Goal: Information Seeking & Learning: Learn about a topic

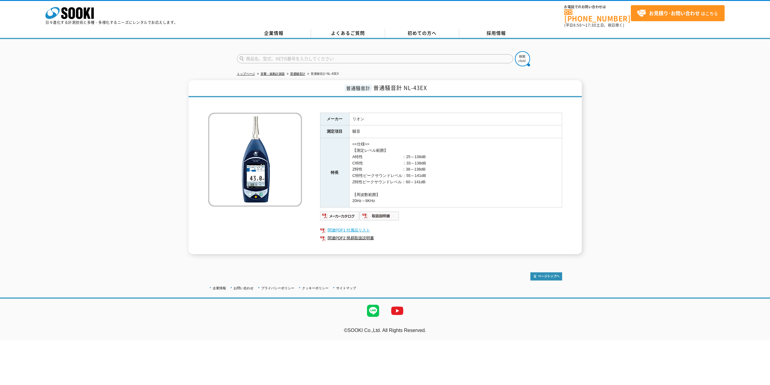
click at [349, 226] on link "関連PDF1 付属品リスト" at bounding box center [441, 230] width 242 height 8
click at [377, 234] on link "関連PDF2 簡易取扱説明書" at bounding box center [441, 238] width 242 height 8
click at [388, 213] on img at bounding box center [380, 216] width 40 height 10
click at [363, 234] on link "関連PDF2 簡易取扱説明書" at bounding box center [441, 238] width 242 height 8
drag, startPoint x: 343, startPoint y: 159, endPoint x: 347, endPoint y: 156, distance: 3.9
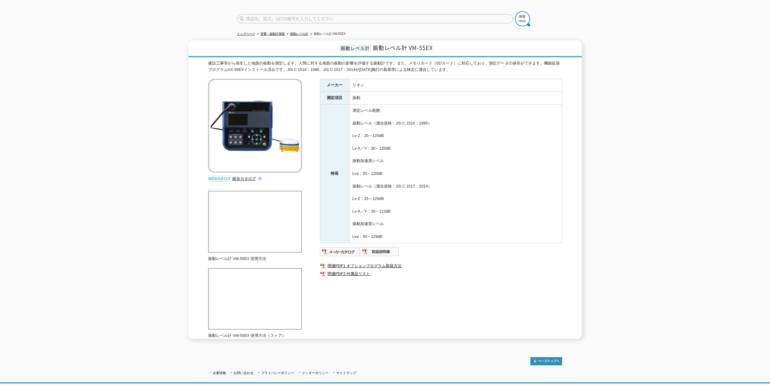
scroll to position [52, 0]
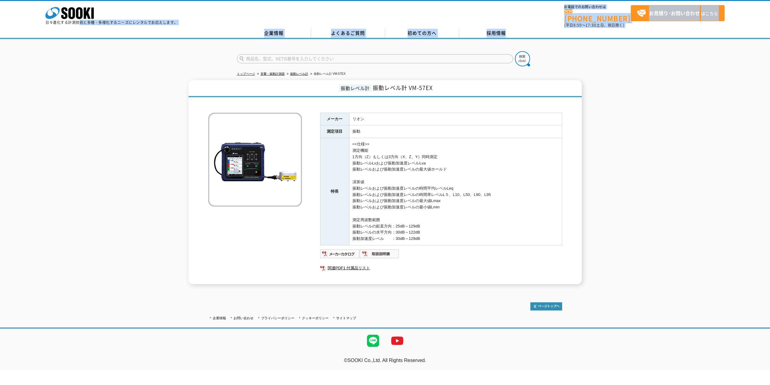
drag, startPoint x: 81, startPoint y: 23, endPoint x: 143, endPoint y: 40, distance: 64.2
click at [143, 40] on body "株式会社 ソーキ spMenu 日々進化する計測技術と多種・多様化するニーズにレンタルでお応えします。 お電話でのお問い合わせは [PHONE_NUMBER]…" at bounding box center [385, 185] width 770 height 370
click at [141, 56] on div at bounding box center [385, 53] width 770 height 29
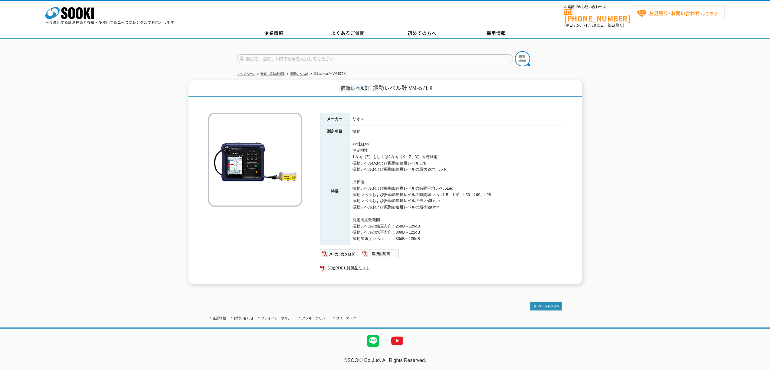
click at [657, 14] on strong "お見積り･お問い合わせ" at bounding box center [674, 12] width 51 height 7
drag, startPoint x: 426, startPoint y: 234, endPoint x: 345, endPoint y: 138, distance: 126.1
click at [345, 138] on tr "特長 <<仕様>> 測定機能 1方向（Z）もしくは3方向（X、Z、Y）同時測定 振動レベルLvおよび振動加速度レベルLva 振動レベルおよび振動加速度レベルの…" at bounding box center [441, 191] width 242 height 107
click at [207, 95] on div "振動レベル計 振動レベル計 VM-57EX メーカー リオン 測定項目 振動 特長 <<仕様>> 測定機能 1方向（Z）もしくは3方向（X、Z、Y）同時測定 …" at bounding box center [386, 182] width 394 height 204
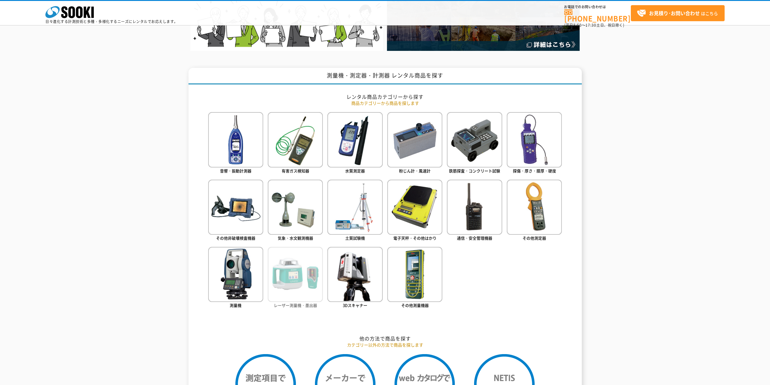
scroll to position [189, 0]
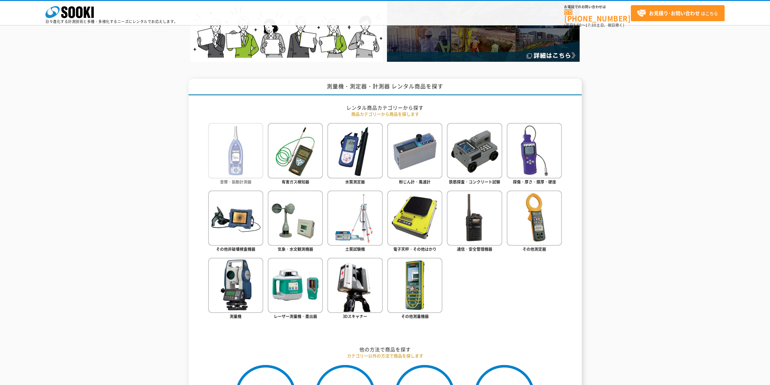
click at [244, 160] on img at bounding box center [235, 150] width 55 height 55
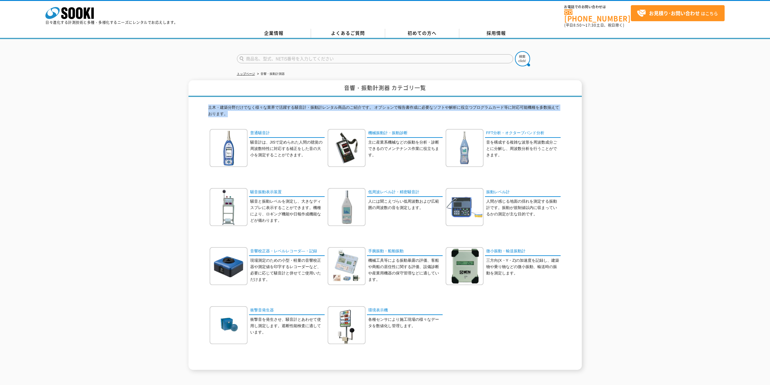
drag, startPoint x: 210, startPoint y: 101, endPoint x: 267, endPoint y: 111, distance: 57.8
click at [254, 112] on p "土木・建築分野だけでなく様々な業界で活躍する騒音計・振動計レンタル商品のご紹介です。 オプションで報告書作成に必要なソフトや解析に役立つプログラムカード等に対…" at bounding box center [385, 112] width 354 height 16
click at [267, 111] on p "土木・建築分野だけでなく様々な業界で活躍する騒音計・振動計レンタル商品のご紹介です。 オプションで報告書作成に必要なソフトや解析に役立つプログラムカード等に対…" at bounding box center [385, 112] width 354 height 16
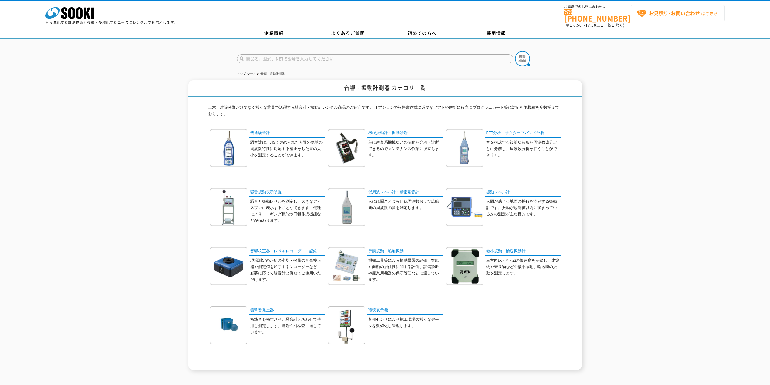
click at [697, 17] on span "お見積り･お問い合わせ はこちら" at bounding box center [677, 13] width 81 height 9
click at [262, 130] on link "普通騒音計" at bounding box center [287, 133] width 76 height 9
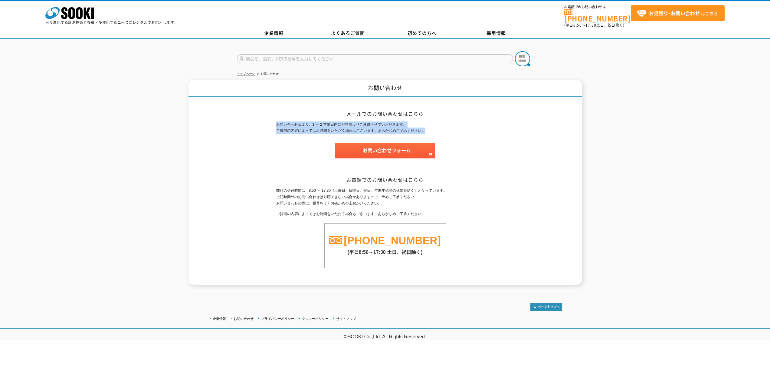
drag, startPoint x: 273, startPoint y: 120, endPoint x: 474, endPoint y: 132, distance: 201.9
click at [474, 132] on div "お問い合わせ メールでのお問い合わせはこちら お問い合わせ日より、1 ～ 2 営業日内に担当者よりご連絡させていただきます。 ご質問の内容によってはお時間をい…" at bounding box center [386, 182] width 394 height 204
click at [475, 134] on div "お問い合わせ日より、1 ～ 2 営業日内に担当者よりご連絡させていただきます。 ご質問の内容によってはお時間をいただく場合もございます。あらかじめご了承くださ…" at bounding box center [385, 142] width 218 height 43
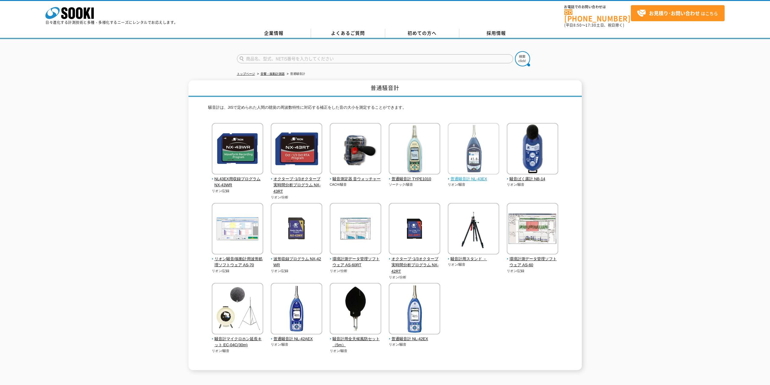
click at [472, 176] on span "普通騒音計 NL-43EX" at bounding box center [474, 179] width 52 height 6
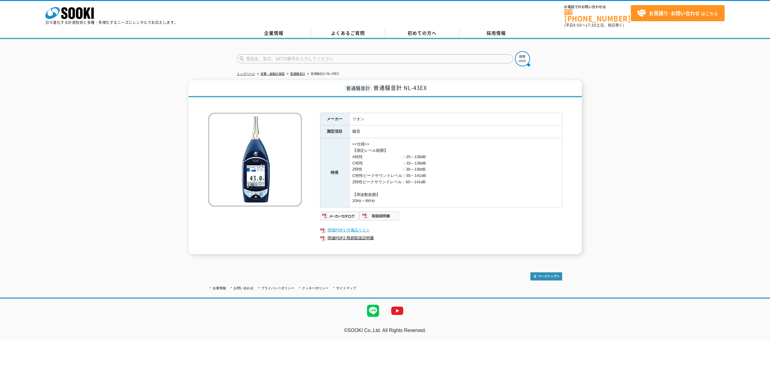
click at [345, 226] on link "関連PDF1 付属品リスト" at bounding box center [441, 230] width 242 height 8
click at [416, 235] on link "関連PDF2 簡易取扱説明書" at bounding box center [441, 238] width 242 height 8
click at [77, 14] on icon at bounding box center [79, 13] width 7 height 12
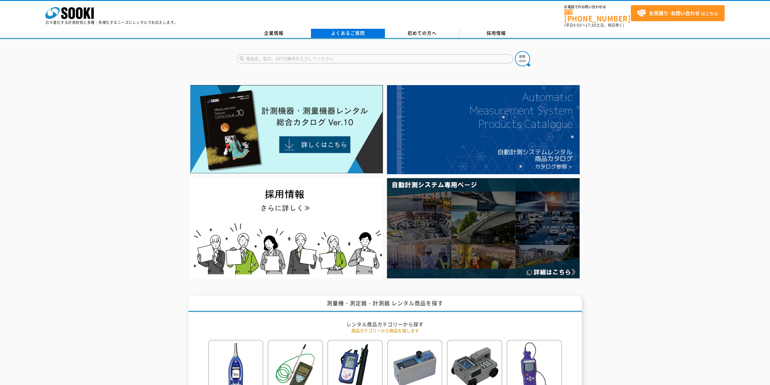
click at [376, 23] on div "株式会社 ソーキ spMenu 日々進化する計測技術と多種・多様化するニーズにレンタルでお応えします。 お電話でのお問い合わせは [PHONE_NUMBER]…" at bounding box center [385, 14] width 770 height 27
click at [367, 29] on link "よくあるご質問" at bounding box center [348, 33] width 74 height 9
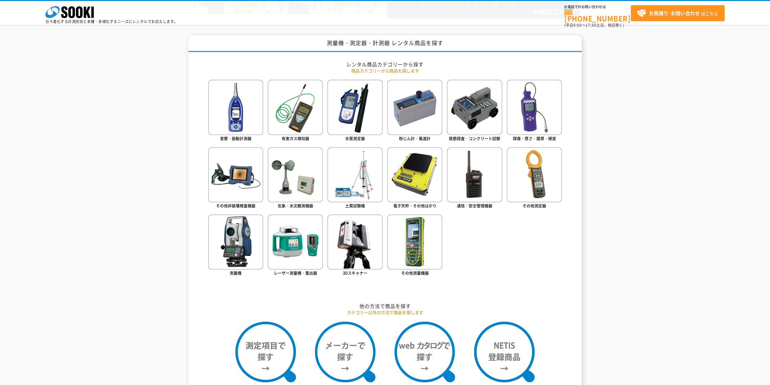
scroll to position [272, 0]
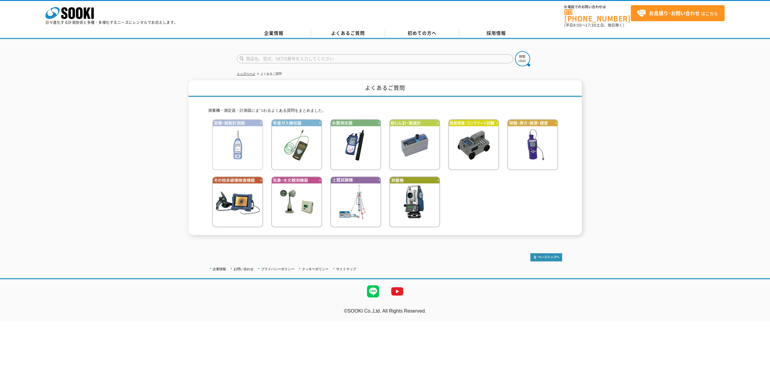
click at [238, 145] on img at bounding box center [237, 144] width 51 height 51
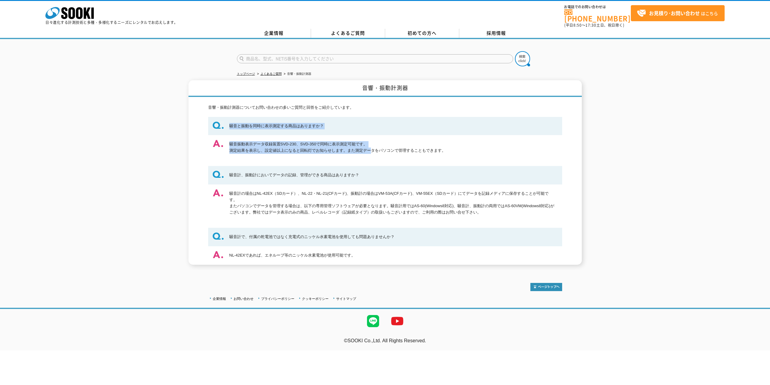
drag, startPoint x: 226, startPoint y: 120, endPoint x: 368, endPoint y: 150, distance: 145.6
click at [368, 150] on dl "騒音と振動を同時に表示測定する商品はありますか？ 騒音振動表示データ収録装置SVD-230、SVD-350で同時に表示測定可能です。 測定結果を表示し、設定値…" at bounding box center [385, 191] width 354 height 148
click at [367, 149] on dd "騒音振動表示データ収録装置SVD-230、SVD-350で同時に表示測定可能です。 測定結果を表示し、設定値以上になると回転灯でお知らせします。また測定データ…" at bounding box center [385, 147] width 354 height 25
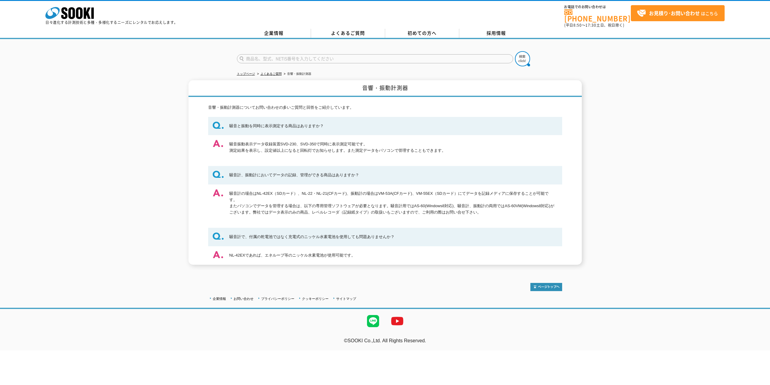
drag, startPoint x: 303, startPoint y: 141, endPoint x: 320, endPoint y: 141, distance: 17.3
click at [320, 141] on dd "騒音振動表示データ収録装置SVD-230、SVD-350で同時に表示測定可能です。 測定結果を表示し、設定値以上になると回転灯でお知らせします。また測定データ…" at bounding box center [385, 147] width 354 height 25
click at [292, 171] on dt "騒音計、振動計においてデータの記録、管理ができる商品はありますか？" at bounding box center [385, 175] width 354 height 18
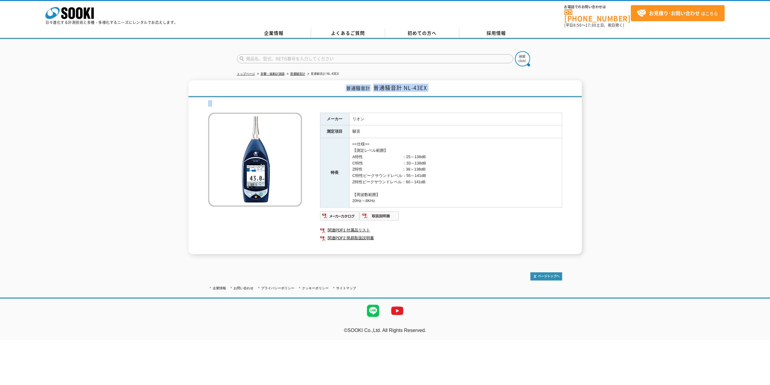
drag, startPoint x: 339, startPoint y: 86, endPoint x: 450, endPoint y: 96, distance: 111.5
click at [449, 94] on div "普通騒音計 普通騒音計 NL-43EX メーカー リオン 測定項目 騒音 特長 <<仕様>> 【測定レベル範囲】 A特性　　　　　　　　　　：25～138dB…" at bounding box center [386, 167] width 394 height 174
click at [453, 132] on td "騒音" at bounding box center [455, 131] width 213 height 13
drag, startPoint x: 444, startPoint y: 182, endPoint x: 394, endPoint y: 116, distance: 83.0
click at [398, 124] on tbody "メーカー リオン 測定項目 騒音 特長 <<仕様>> 【測定レベル範囲】 A特性　　　　　　　　　　：25～138dB C特性　　　　　　　　　　：33～13…" at bounding box center [441, 160] width 242 height 95
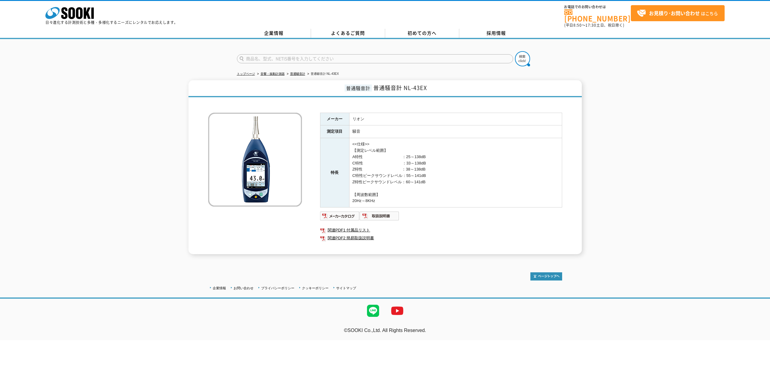
click at [455, 172] on td "<<仕様>> 【測定レベル範囲】 A特性　　　　　　　　　　：25～138dB C特性　　　　　　　　　　：33～138dB Z特性　　　　　　　　　　：38…" at bounding box center [455, 172] width 213 height 69
